Goal: Task Accomplishment & Management: Complete application form

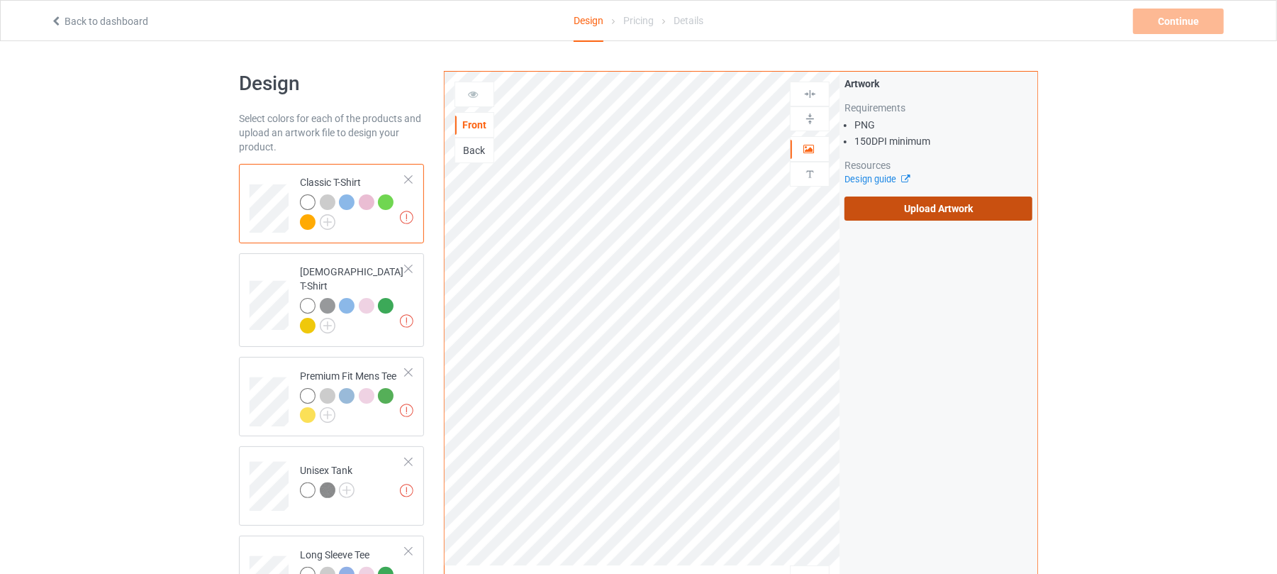
click at [918, 214] on label "Upload Artwork" at bounding box center [939, 208] width 188 height 24
click at [0, 0] on input "Upload Artwork" at bounding box center [0, 0] width 0 height 0
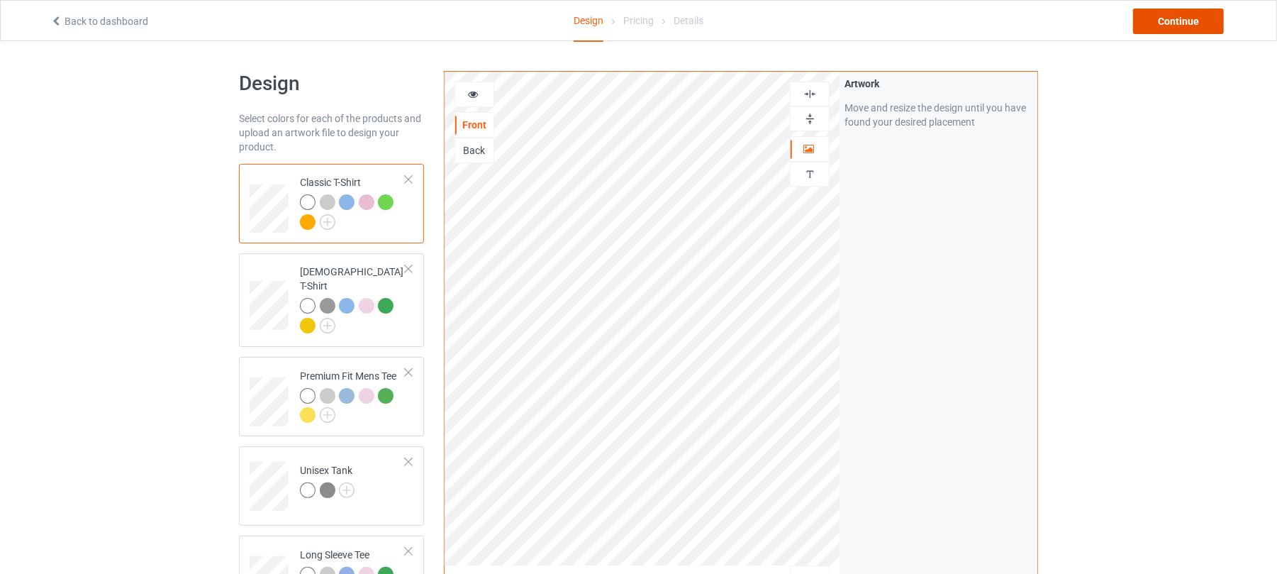
click at [1175, 21] on div "Continue" at bounding box center [1178, 22] width 91 height 26
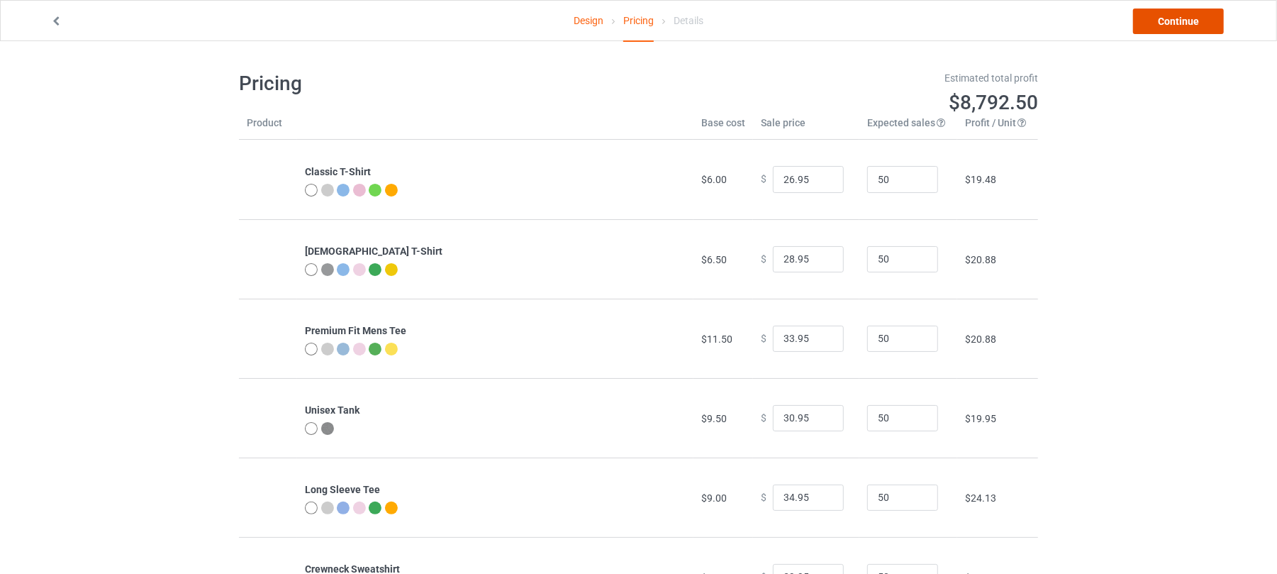
click at [1180, 29] on link "Continue" at bounding box center [1178, 22] width 91 height 26
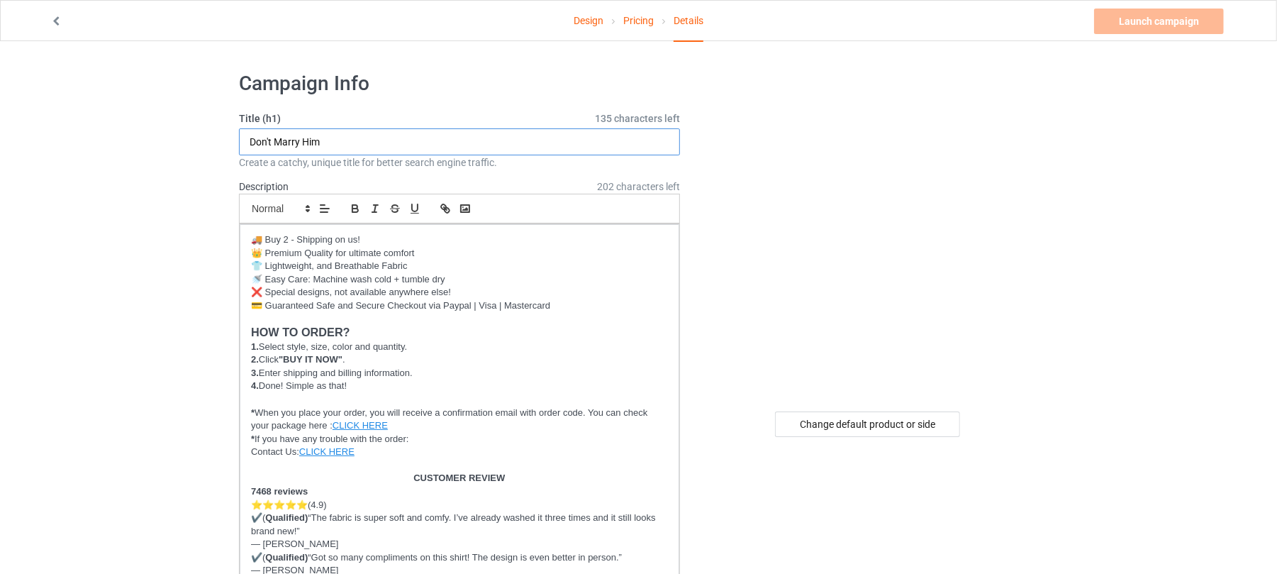
drag, startPoint x: 345, startPoint y: 148, endPoint x: 97, endPoint y: 134, distance: 248.0
paste input "sandwich guy"
click at [257, 140] on input "sandwich guy" at bounding box center [459, 141] width 441 height 27
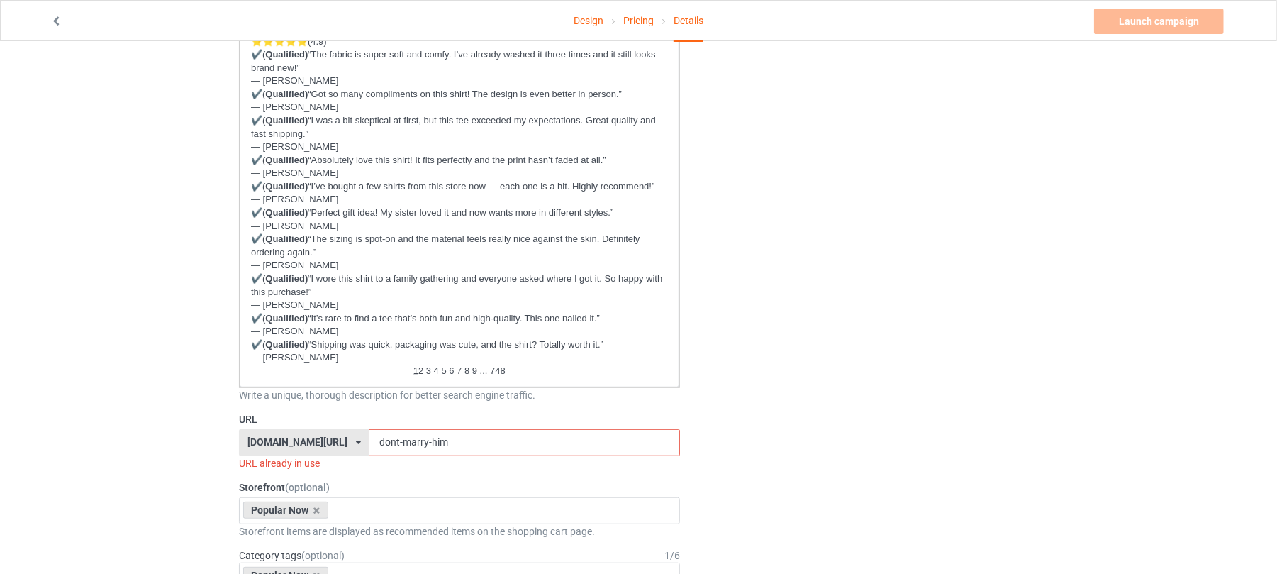
scroll to position [472, 0]
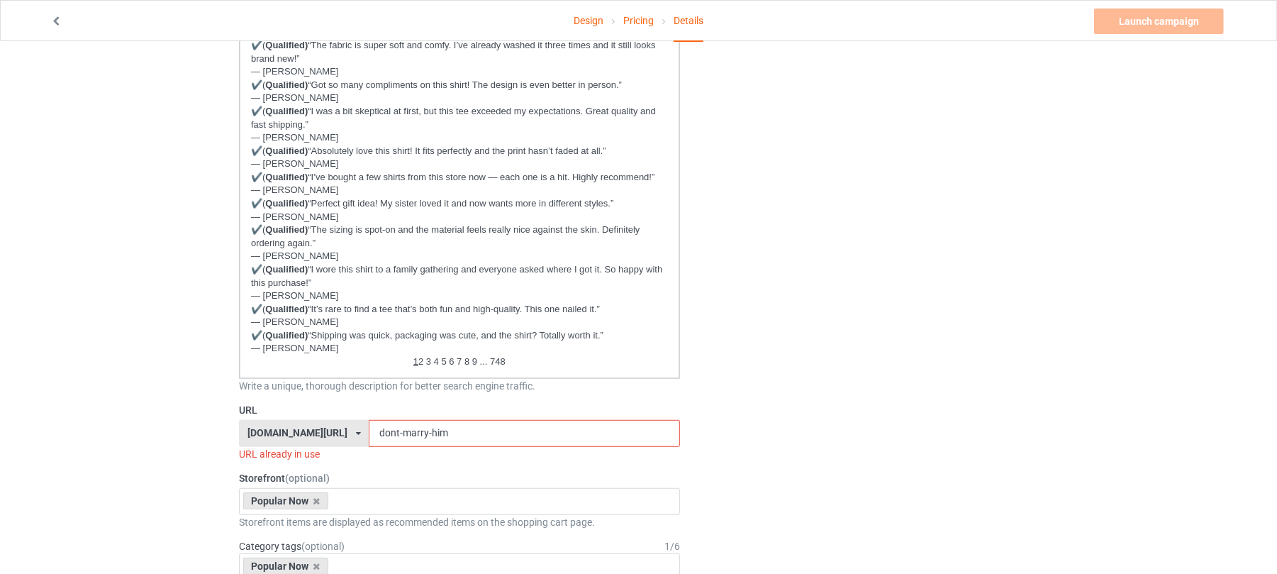
type input "Sandwich Guy"
drag, startPoint x: 460, startPoint y: 436, endPoint x: 165, endPoint y: 423, distance: 295.3
paste input "sandwich guy"
click at [401, 431] on input "sandwich guy" at bounding box center [524, 433] width 311 height 27
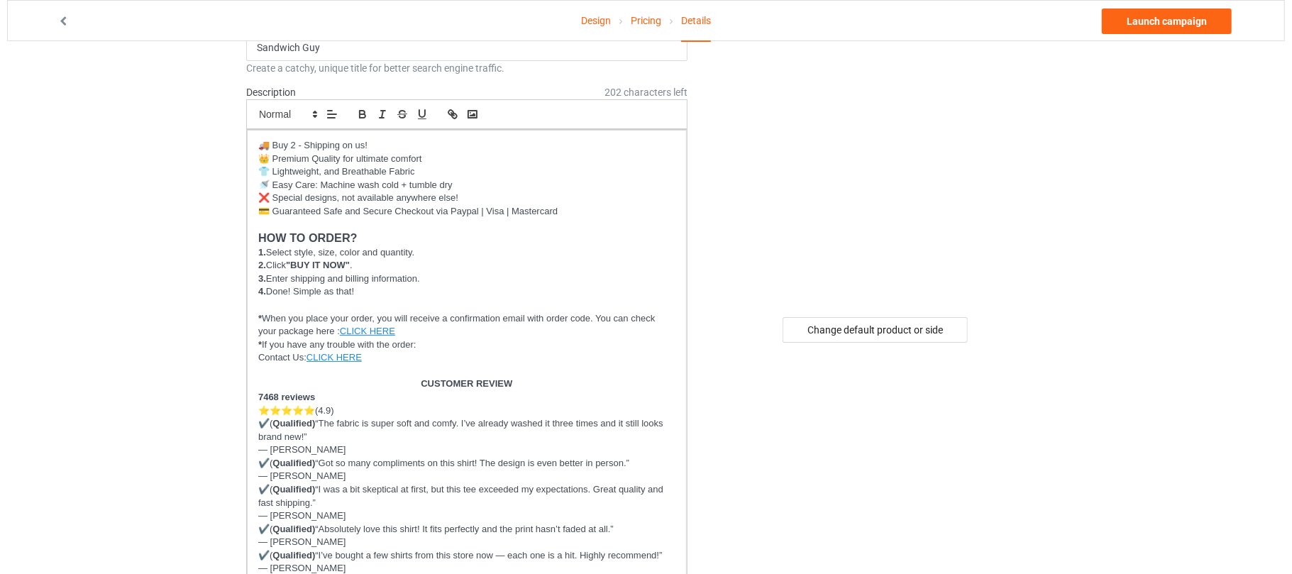
scroll to position [0, 0]
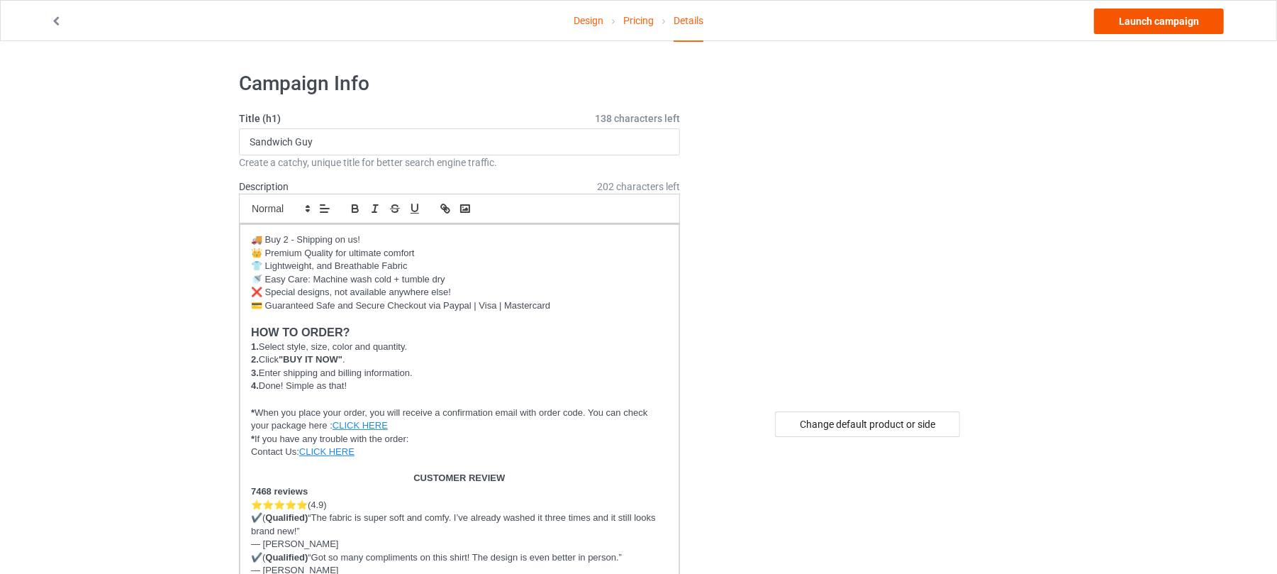
type input "sandwich-guy"
click at [1160, 17] on link "Launch campaign" at bounding box center [1159, 22] width 130 height 26
